Goal: Task Accomplishment & Management: Manage account settings

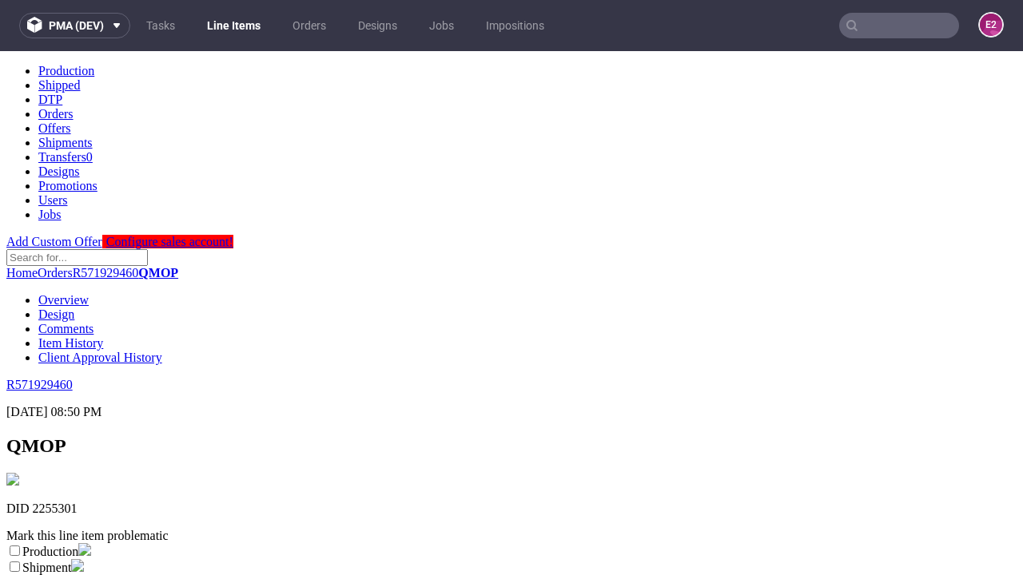
scroll to position [281, 0]
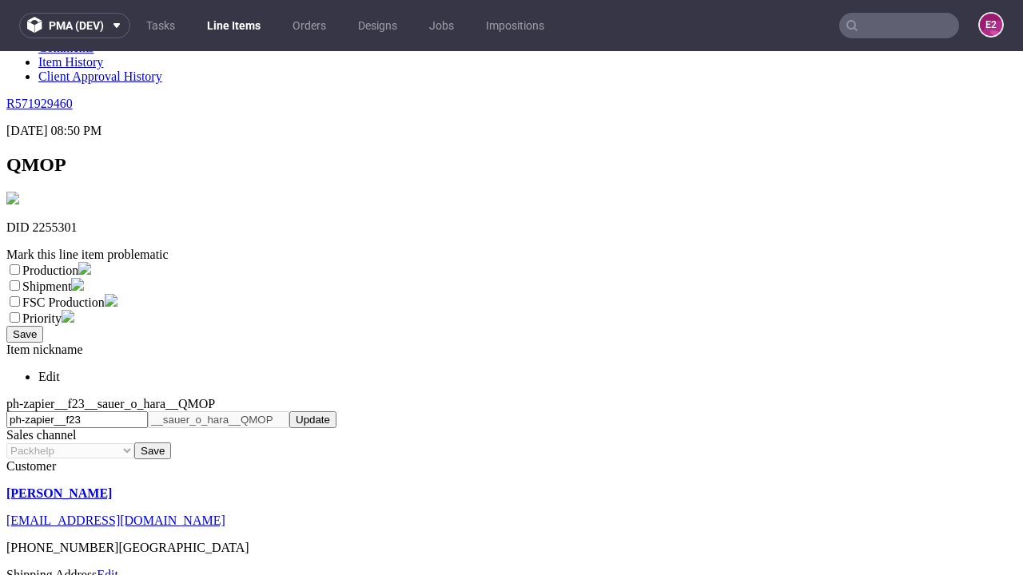
select select "dtp_ca_needed"
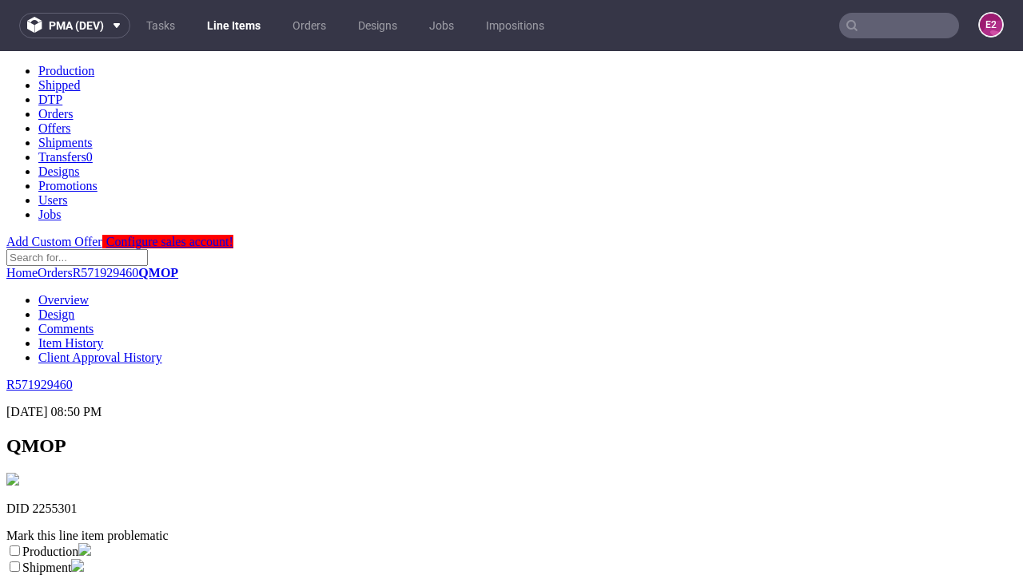
scroll to position [0, 0]
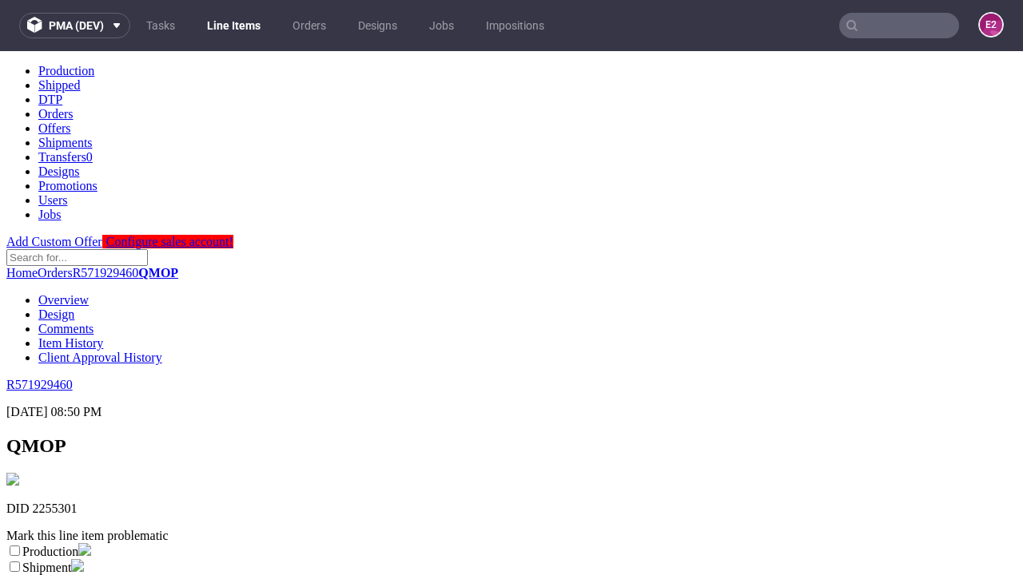
checkbox input "true"
